Goal: Task Accomplishment & Management: Manage account settings

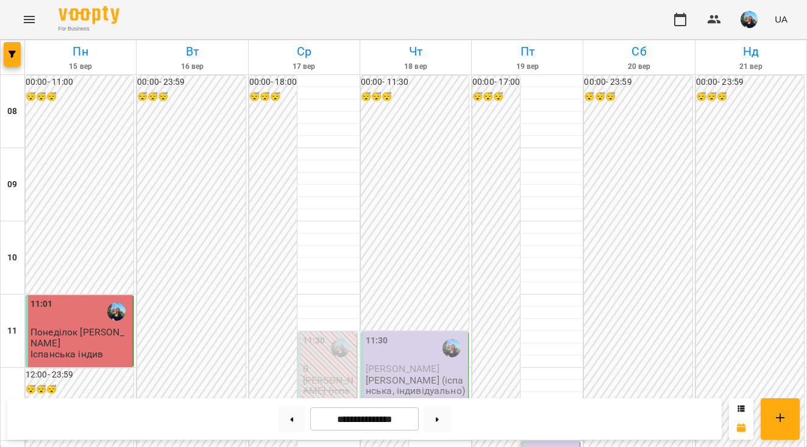
scroll to position [178, 0]
click at [430, 363] on p "[PERSON_NAME]" at bounding box center [416, 368] width 100 height 10
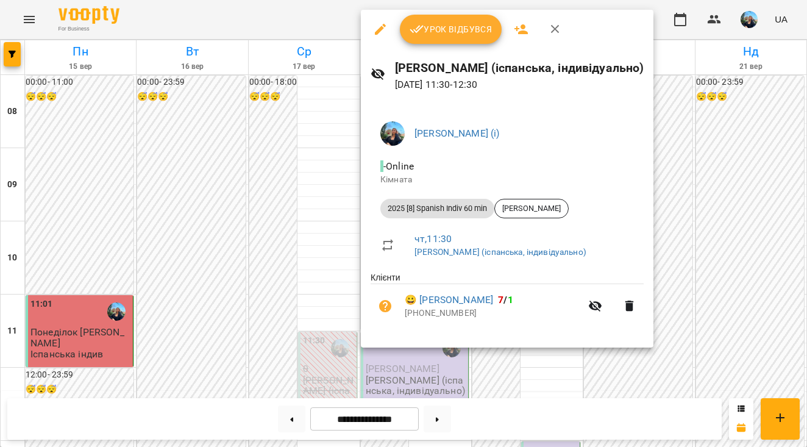
click at [445, 33] on span "Урок відбувся" at bounding box center [451, 29] width 83 height 15
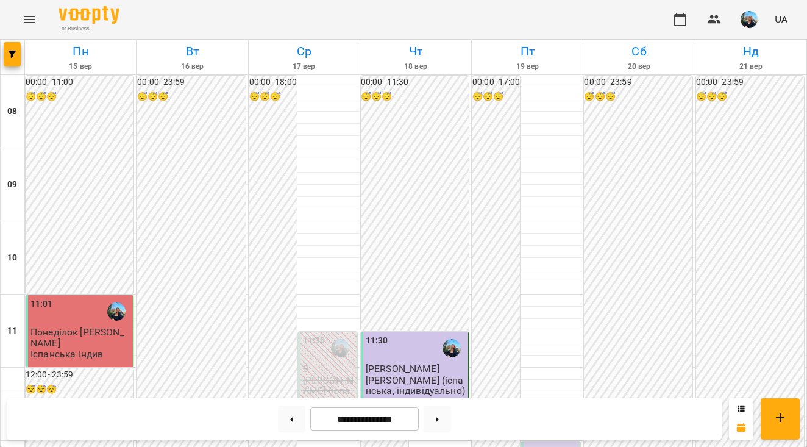
scroll to position [30, 0]
click at [437, 416] on button at bounding box center [437, 418] width 27 height 27
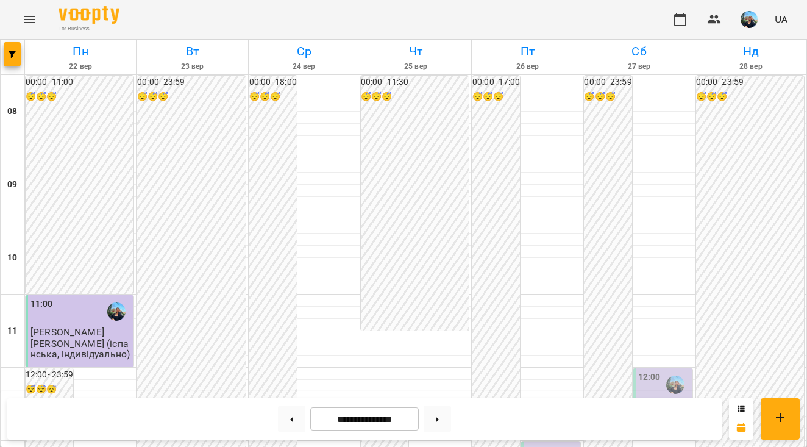
scroll to position [533, 0]
click at [447, 412] on button at bounding box center [437, 418] width 27 height 27
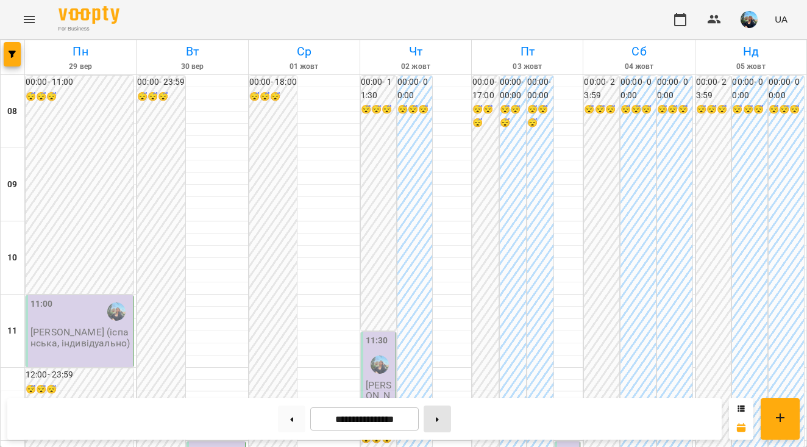
click at [438, 416] on button at bounding box center [437, 418] width 27 height 27
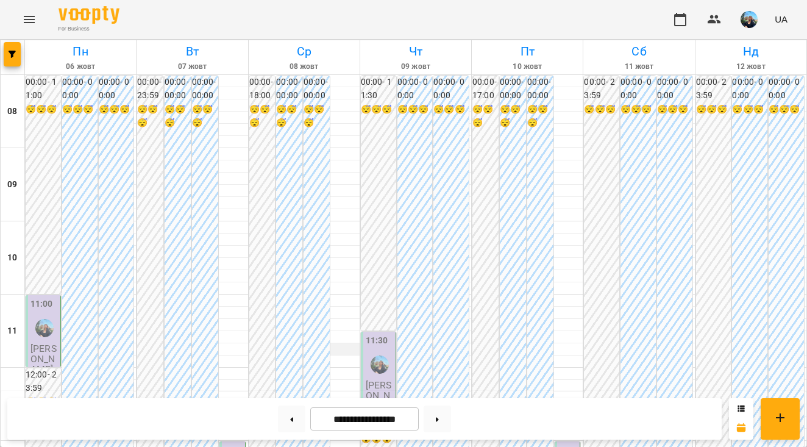
scroll to position [779, 0]
click at [438, 419] on button at bounding box center [437, 418] width 27 height 27
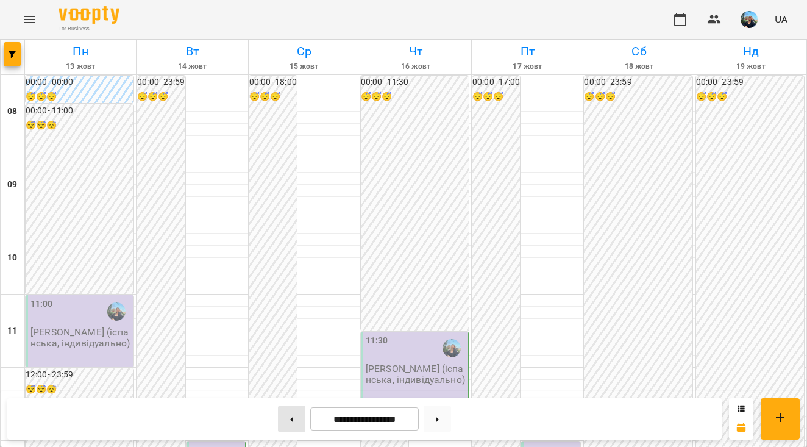
scroll to position [0, 0]
click at [282, 414] on button at bounding box center [291, 418] width 27 height 27
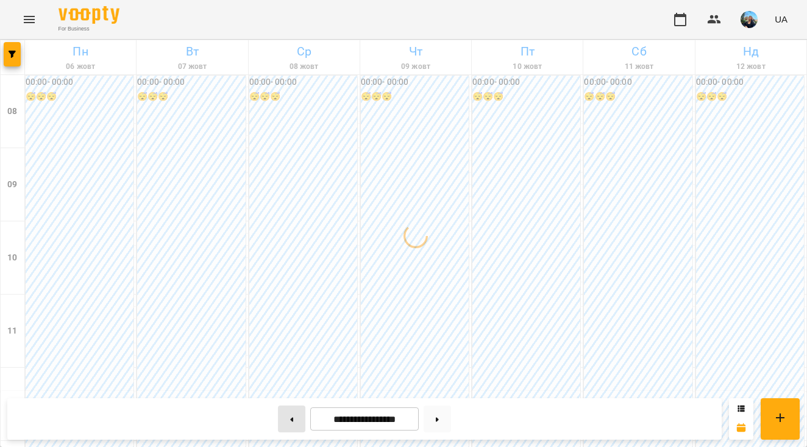
click at [282, 414] on button at bounding box center [291, 418] width 27 height 27
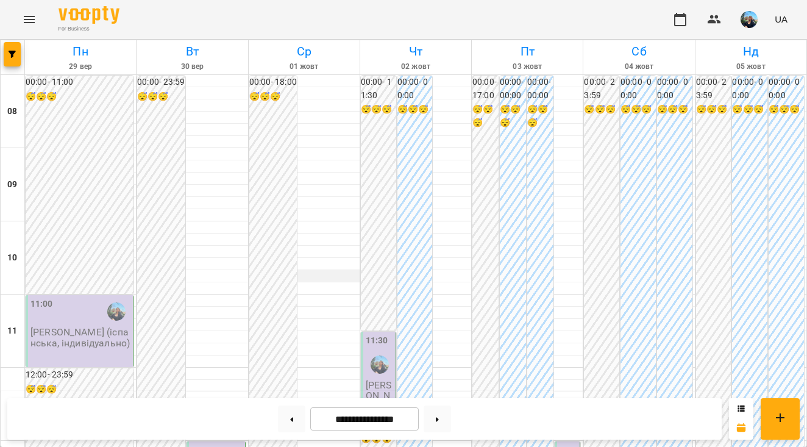
scroll to position [309, 0]
click at [291, 411] on button at bounding box center [291, 418] width 27 height 27
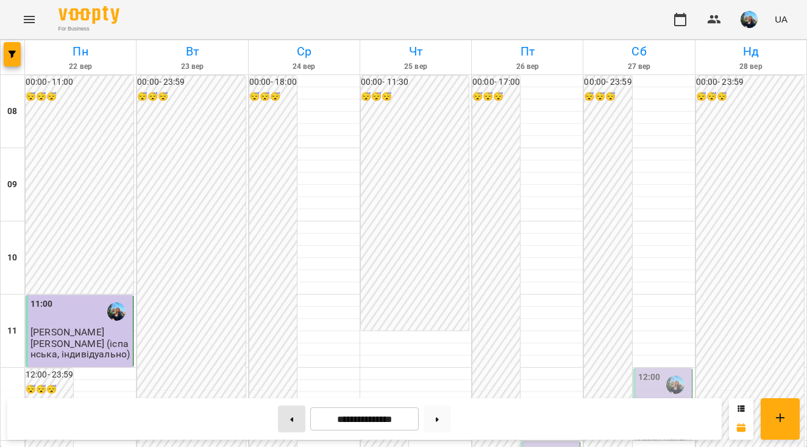
click at [291, 411] on button at bounding box center [291, 418] width 27 height 27
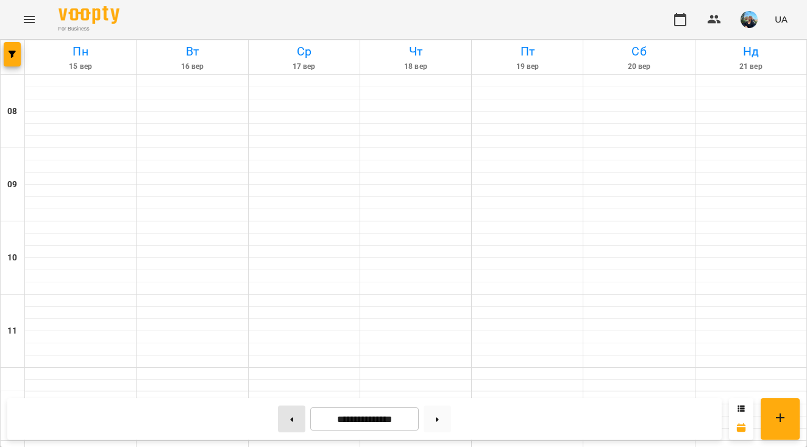
type input "**********"
